Goal: Find specific page/section: Find specific page/section

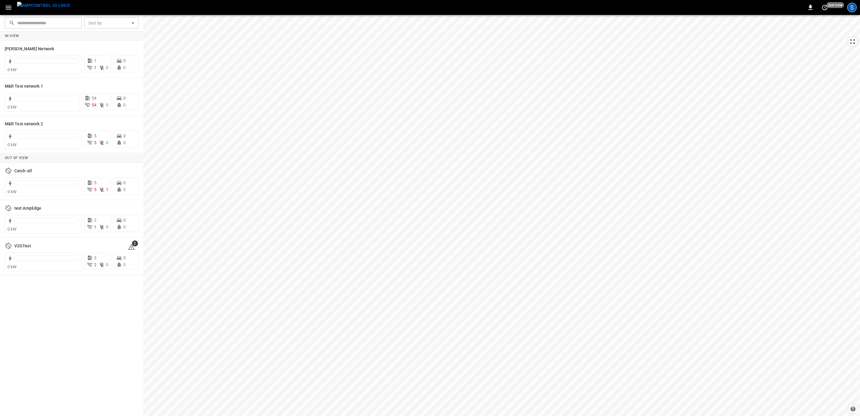
click at [850, 6] on div "S" at bounding box center [853, 8] width 10 height 10
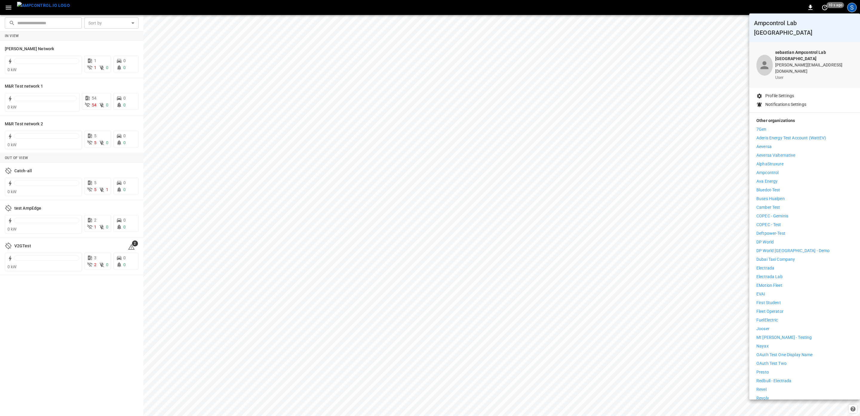
click at [783, 230] on p "Deftpower-Test" at bounding box center [771, 233] width 29 height 6
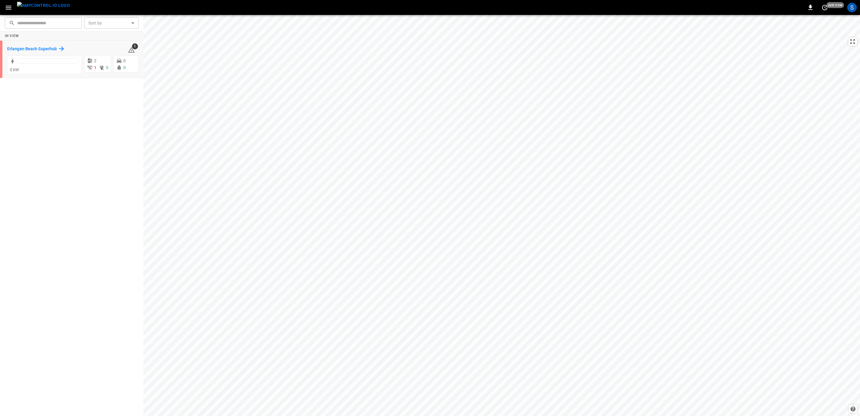
click at [44, 47] on h6 "Erlangen Beach Superhub" at bounding box center [32, 49] width 50 height 7
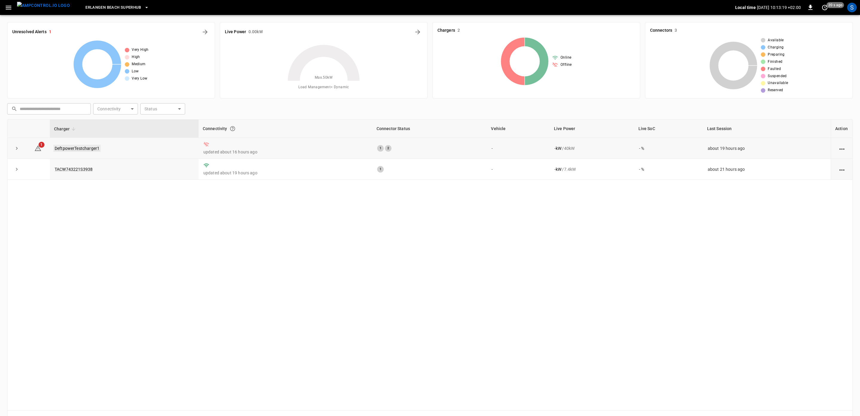
click at [92, 151] on link "DeftpowerTestcharger1" at bounding box center [76, 148] width 47 height 7
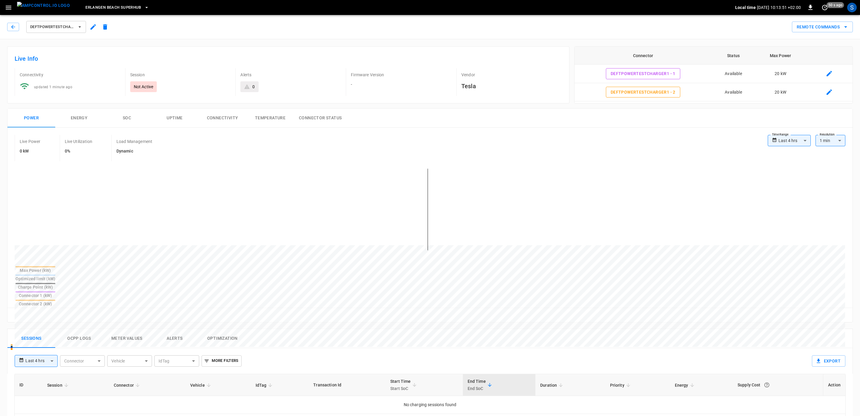
click at [6, 9] on icon "button" at bounding box center [9, 8] width 6 height 4
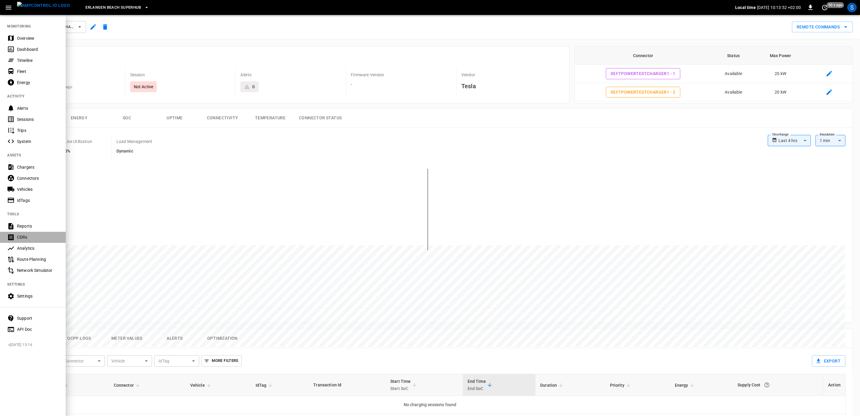
click at [25, 234] on div "CDRs" at bounding box center [33, 237] width 66 height 11
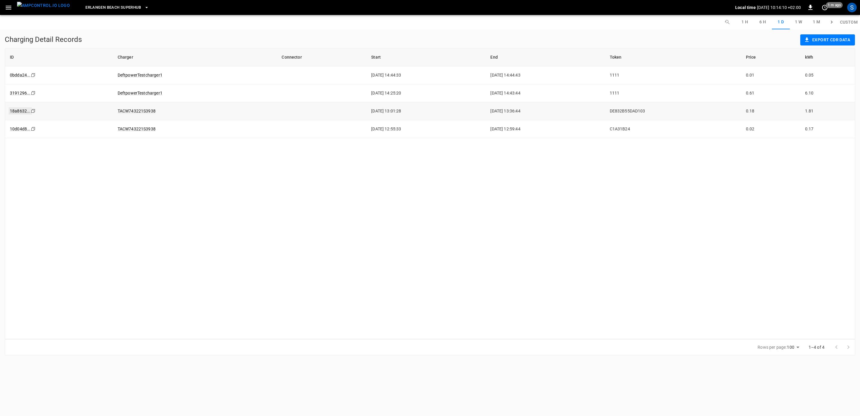
click at [17, 110] on link "18a8632 ..." at bounding box center [20, 110] width 23 height 7
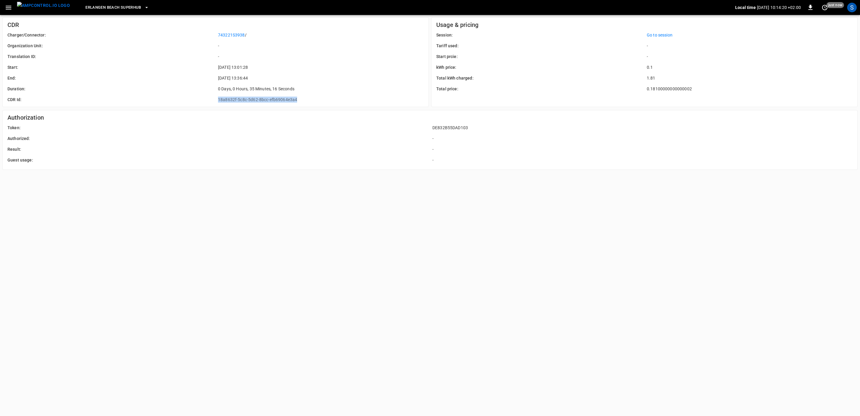
drag, startPoint x: 312, startPoint y: 99, endPoint x: 207, endPoint y: 99, distance: 104.9
click at [207, 99] on div "Charger/Connector: 743221S3938 / Organization Unit: - Translation ID: - Start: …" at bounding box center [213, 64] width 421 height 75
copy div "18a8632f-5c8c-5d62-8bcc-efb69064e3a4"
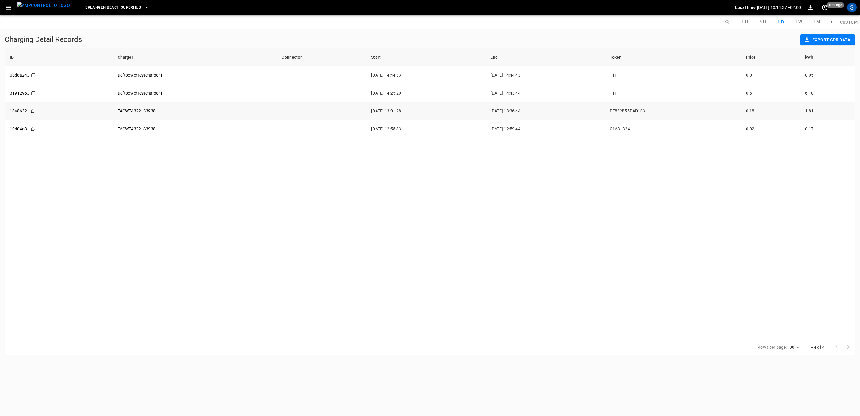
click at [34, 110] on icon "copy" at bounding box center [33, 111] width 4 height 4
